Goal: Transaction & Acquisition: Purchase product/service

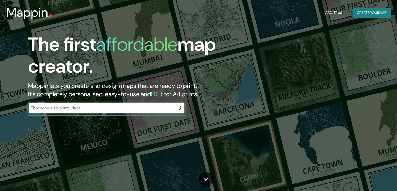
click at [87, 108] on input "text" at bounding box center [101, 108] width 146 height 6
type input "CHOLULA"
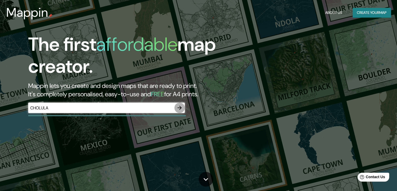
click at [180, 107] on icon "button" at bounding box center [179, 107] width 6 height 6
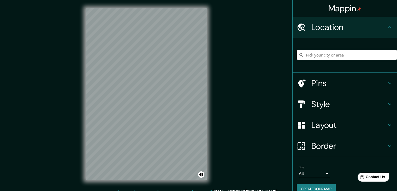
click at [211, 68] on div "© Mapbox © OpenStreetMap Improve this map" at bounding box center [146, 94] width 138 height 188
click at [333, 54] on input "Pick your city or area" at bounding box center [347, 54] width 100 height 9
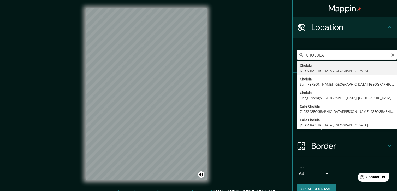
type input "[GEOGRAPHIC_DATA], [GEOGRAPHIC_DATA], [GEOGRAPHIC_DATA]"
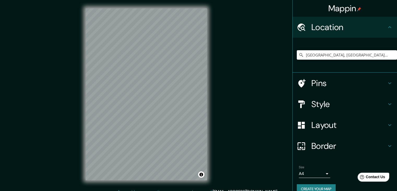
click at [339, 88] on h4 "Pins" at bounding box center [348, 83] width 75 height 10
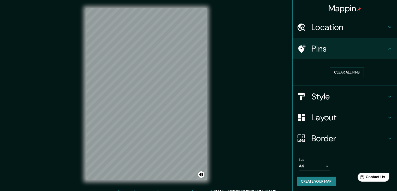
click at [361, 93] on h4 "Style" at bounding box center [348, 96] width 75 height 10
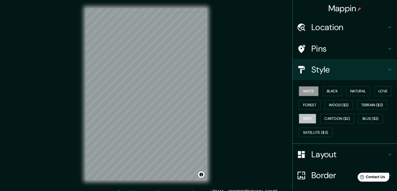
click at [306, 117] on button "Grey" at bounding box center [307, 119] width 17 height 10
click at [332, 94] on button "Black" at bounding box center [333, 91] width 20 height 10
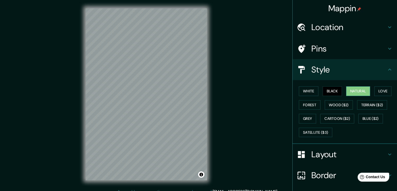
click at [351, 92] on button "Natural" at bounding box center [358, 91] width 24 height 10
